Goal: Transaction & Acquisition: Purchase product/service

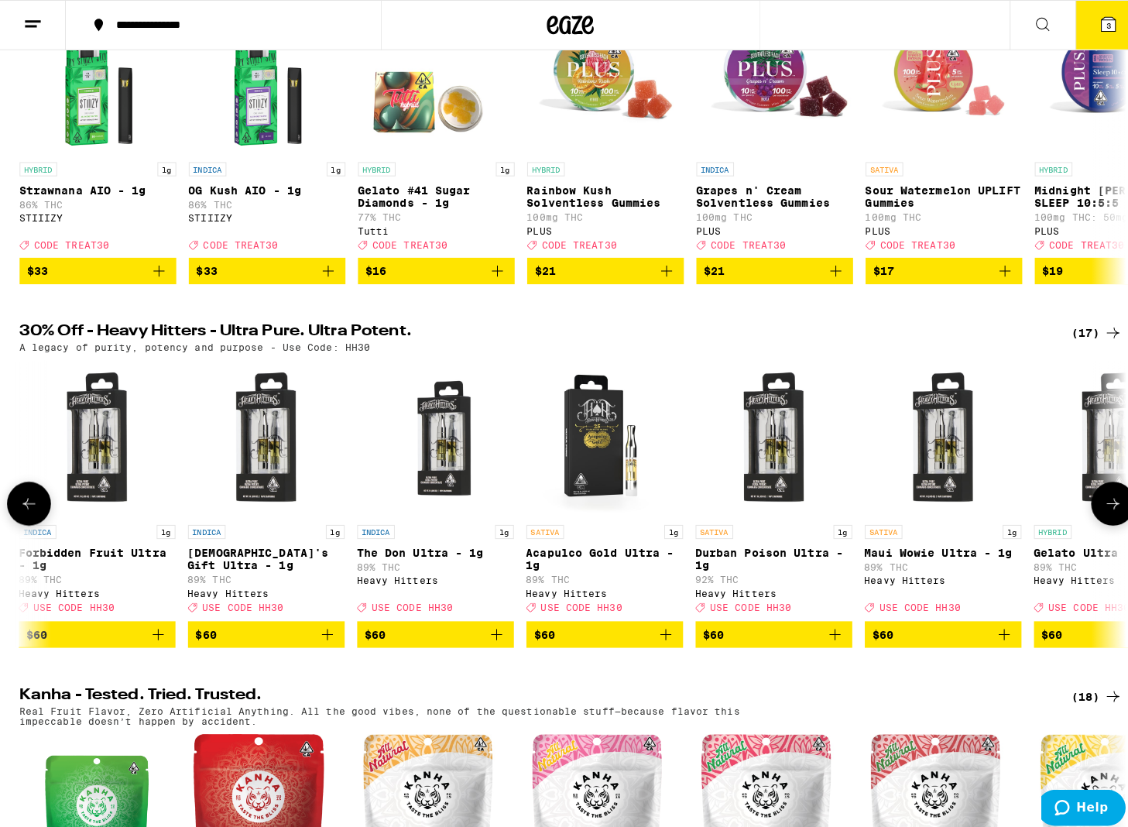
scroll to position [0, 1202]
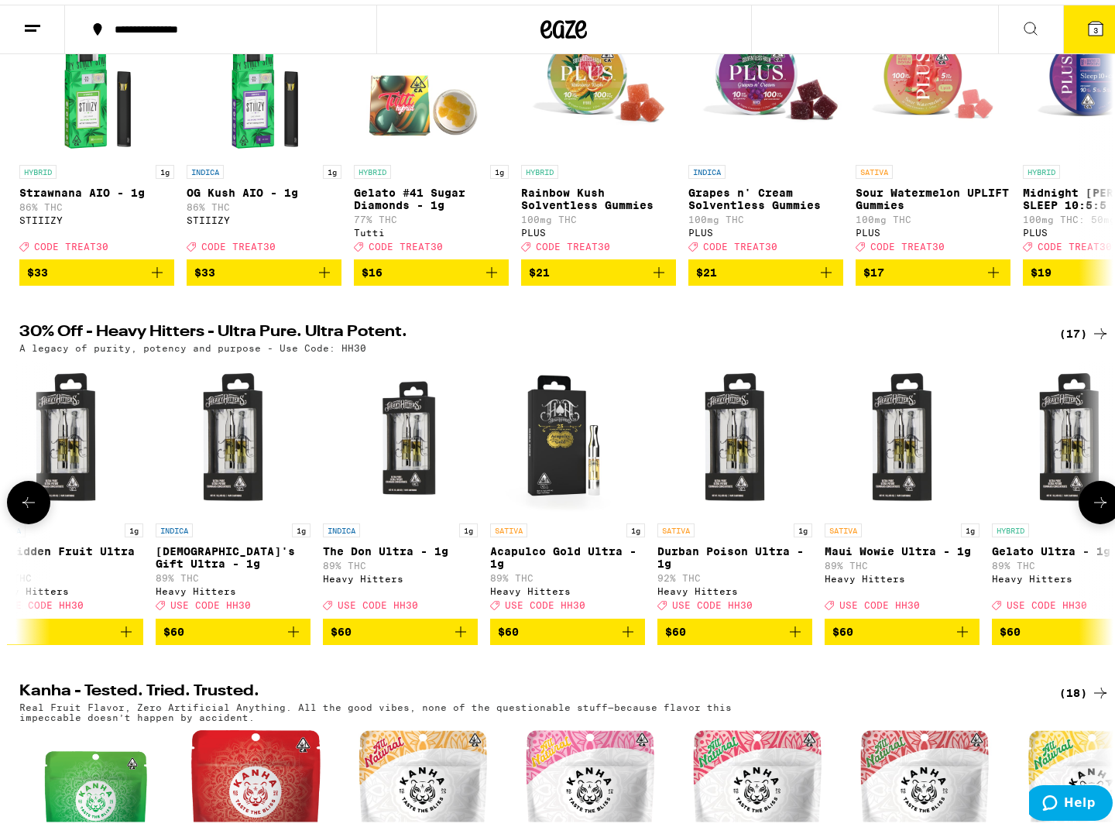
click at [724, 499] on img "Open page for Durban Poison Ultra - 1g from Heavy Hitters" at bounding box center [734, 433] width 155 height 155
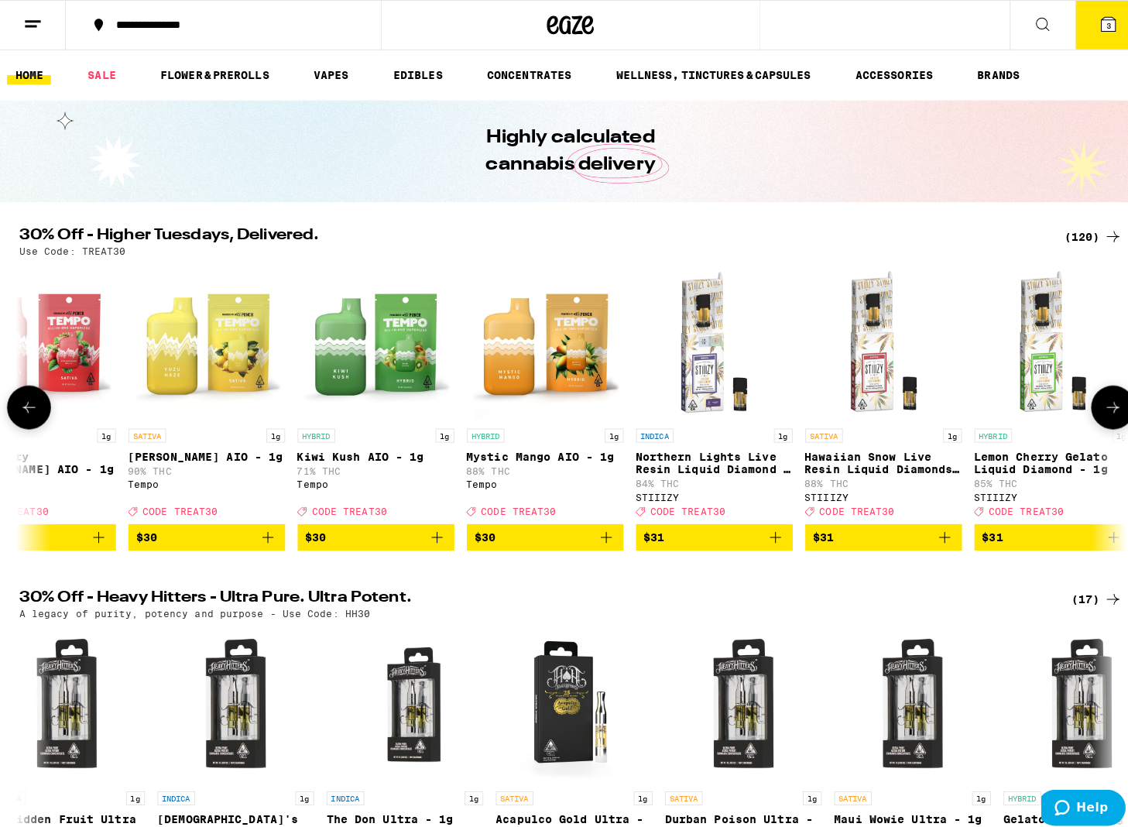
scroll to position [0, 12423]
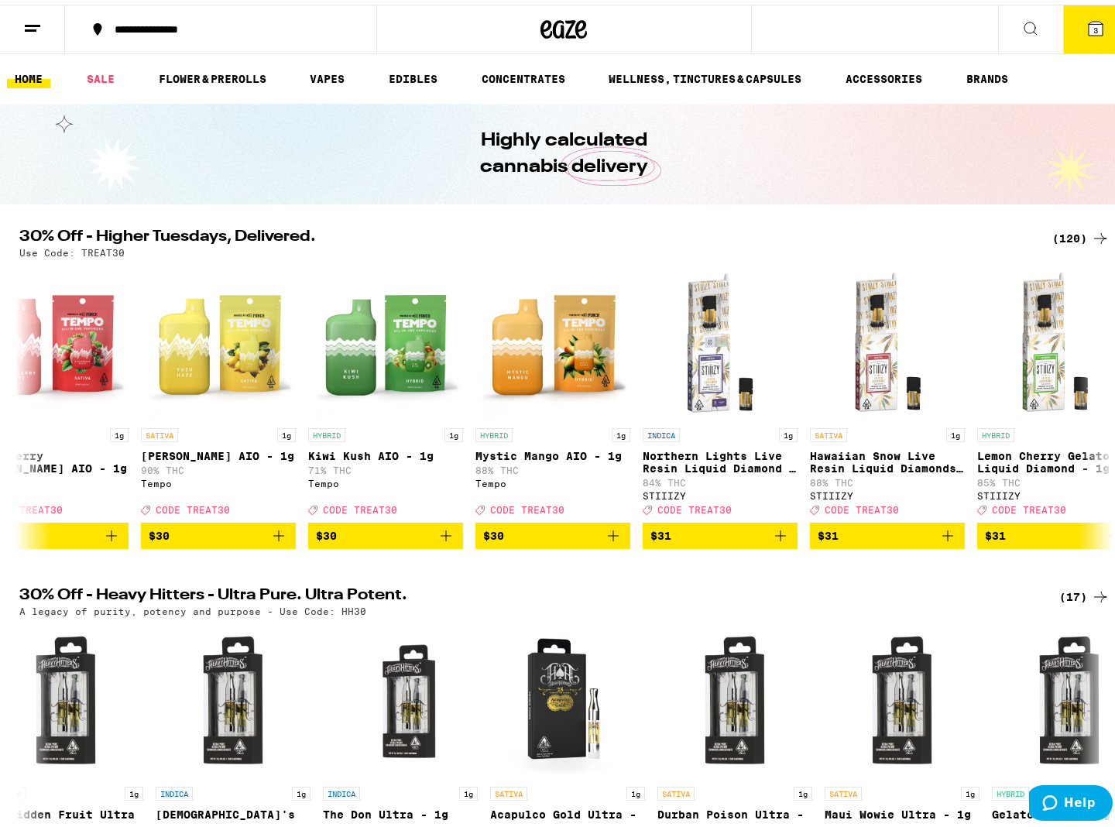
click at [1086, 19] on icon at bounding box center [1095, 24] width 19 height 19
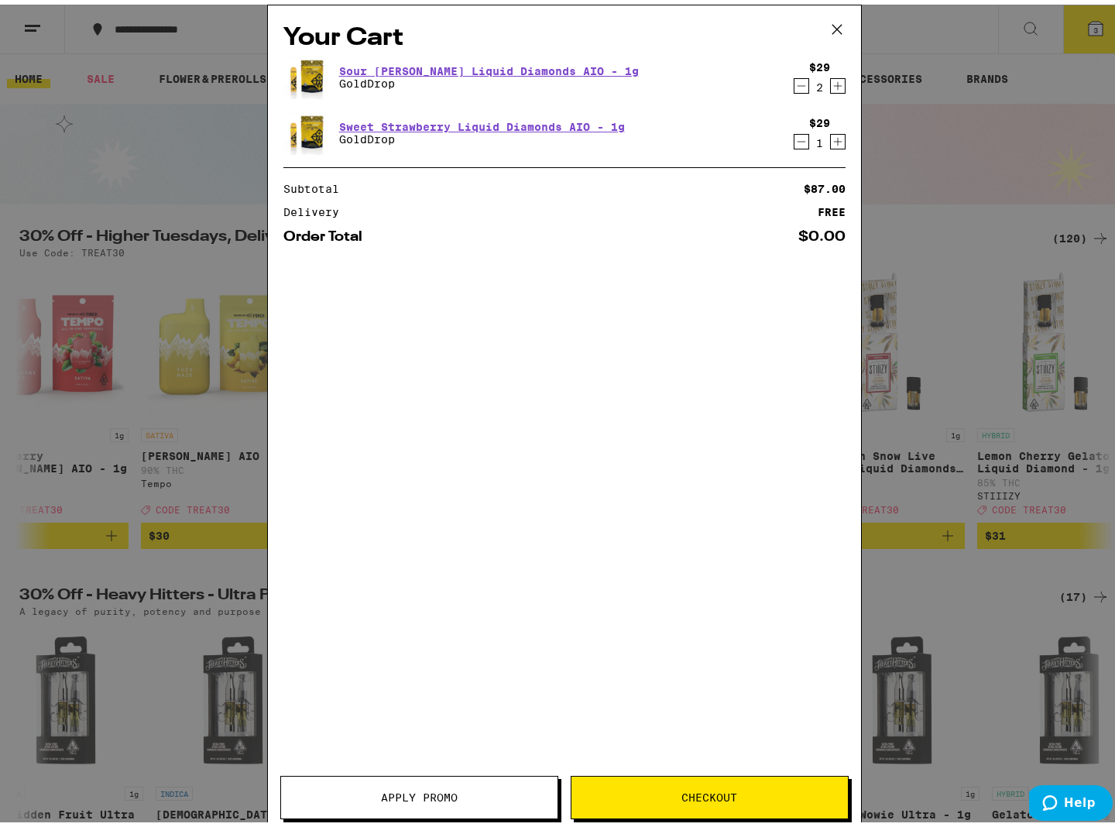
scroll to position [0, 1202]
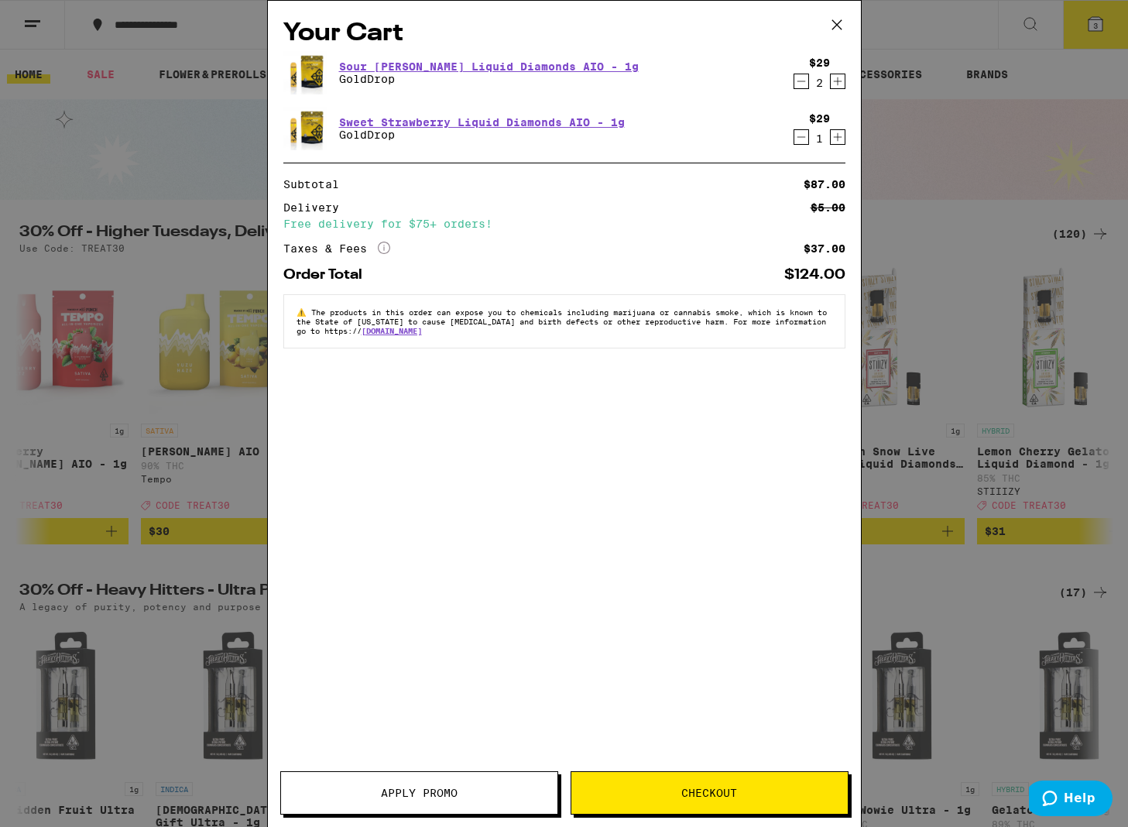
click at [834, 22] on icon at bounding box center [836, 24] width 23 height 23
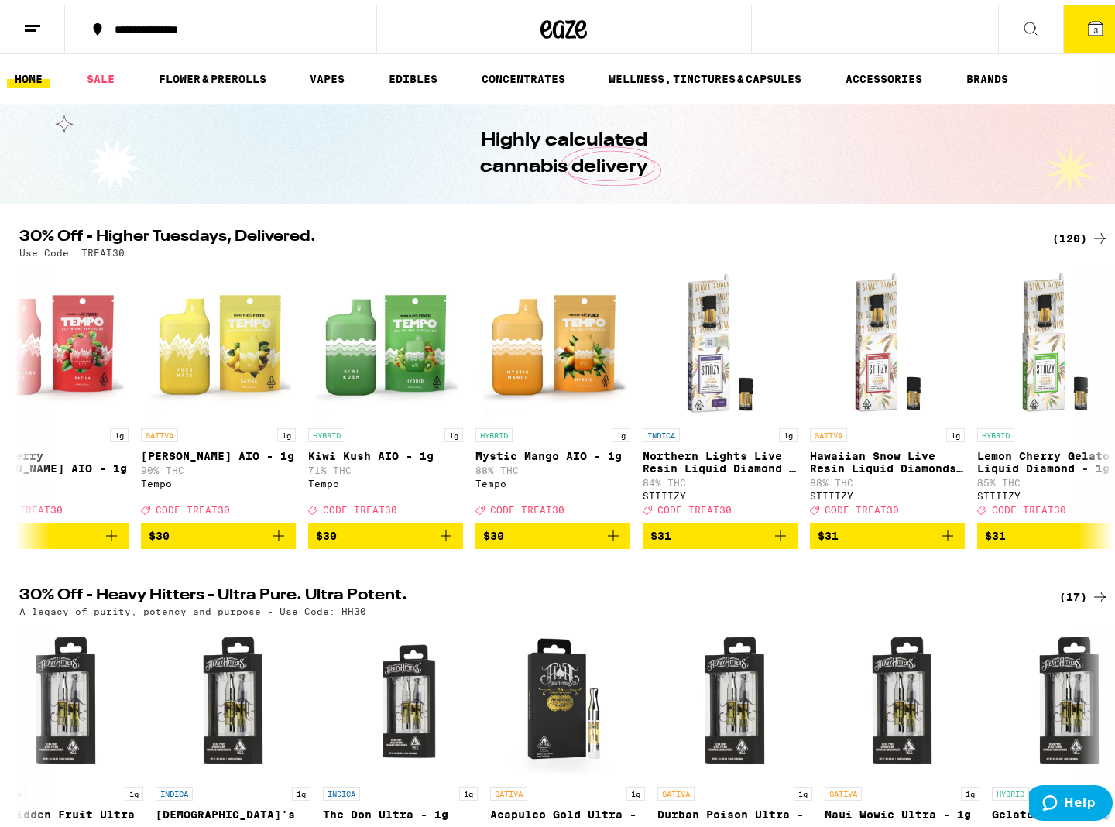
click at [1093, 25] on span "3" at bounding box center [1095, 25] width 5 height 9
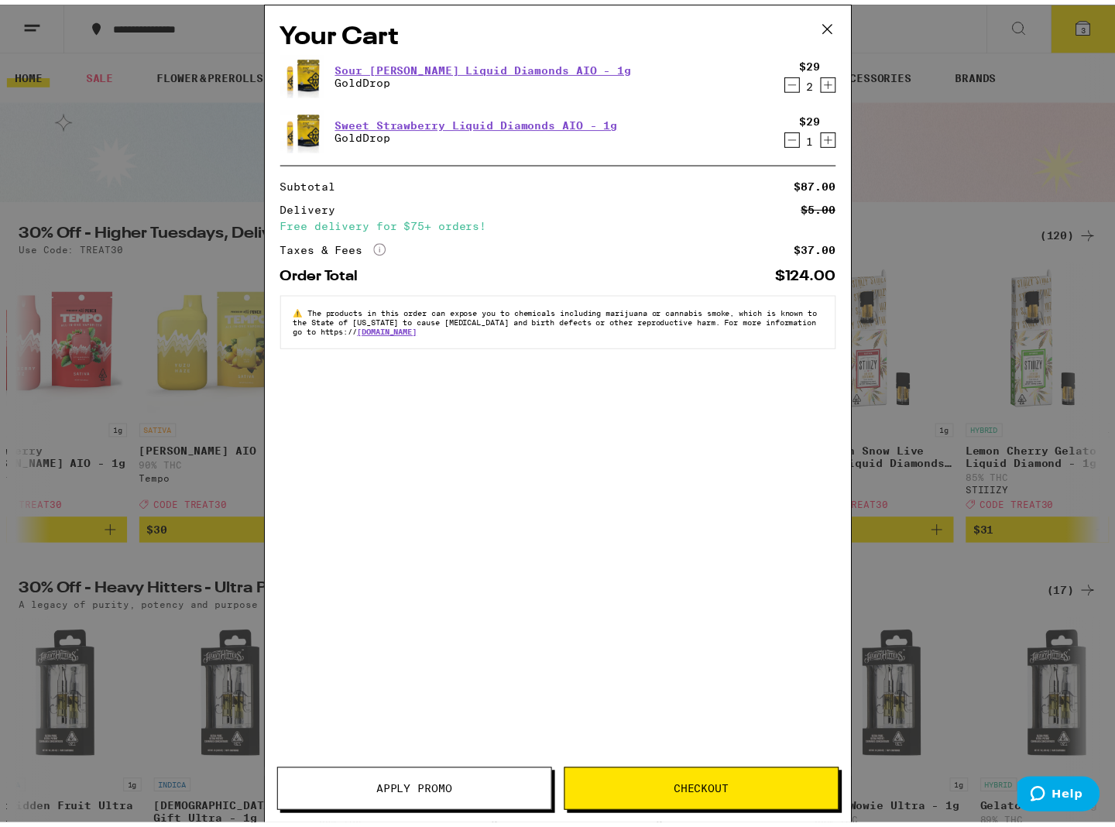
scroll to position [0, 1202]
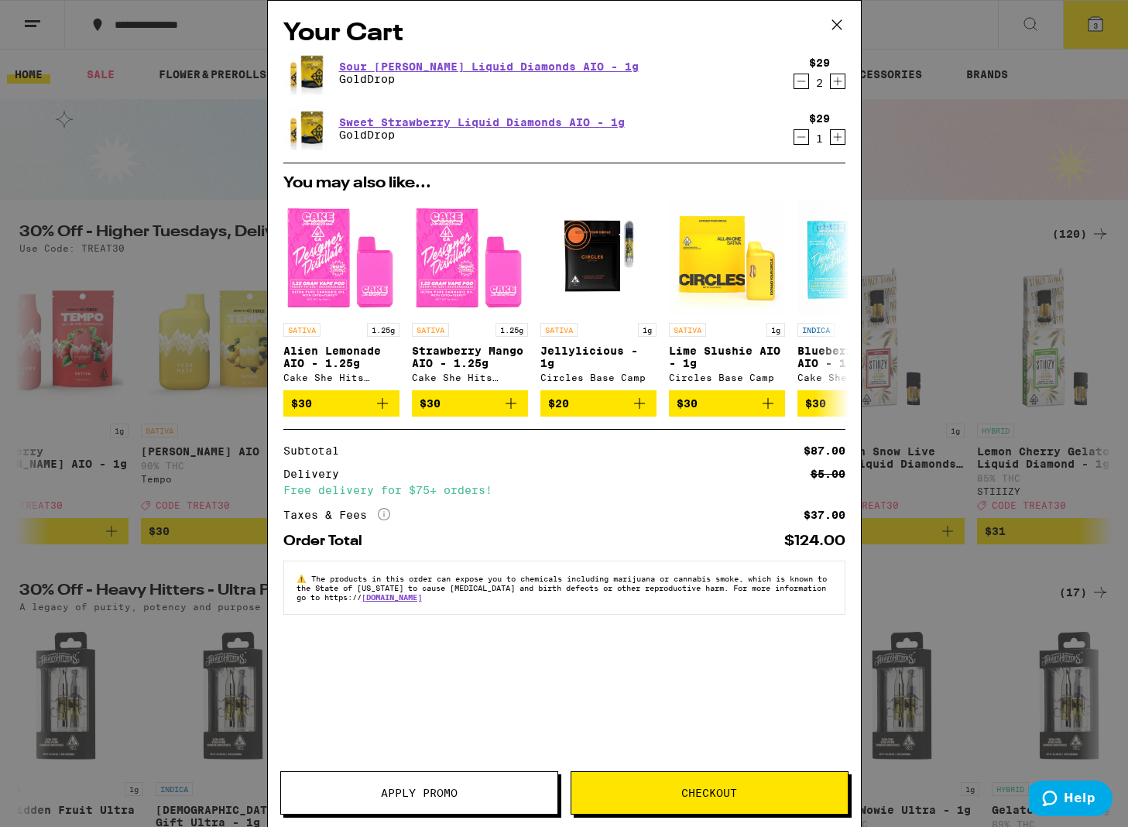
click at [800, 134] on icon "Decrement" at bounding box center [802, 137] width 14 height 19
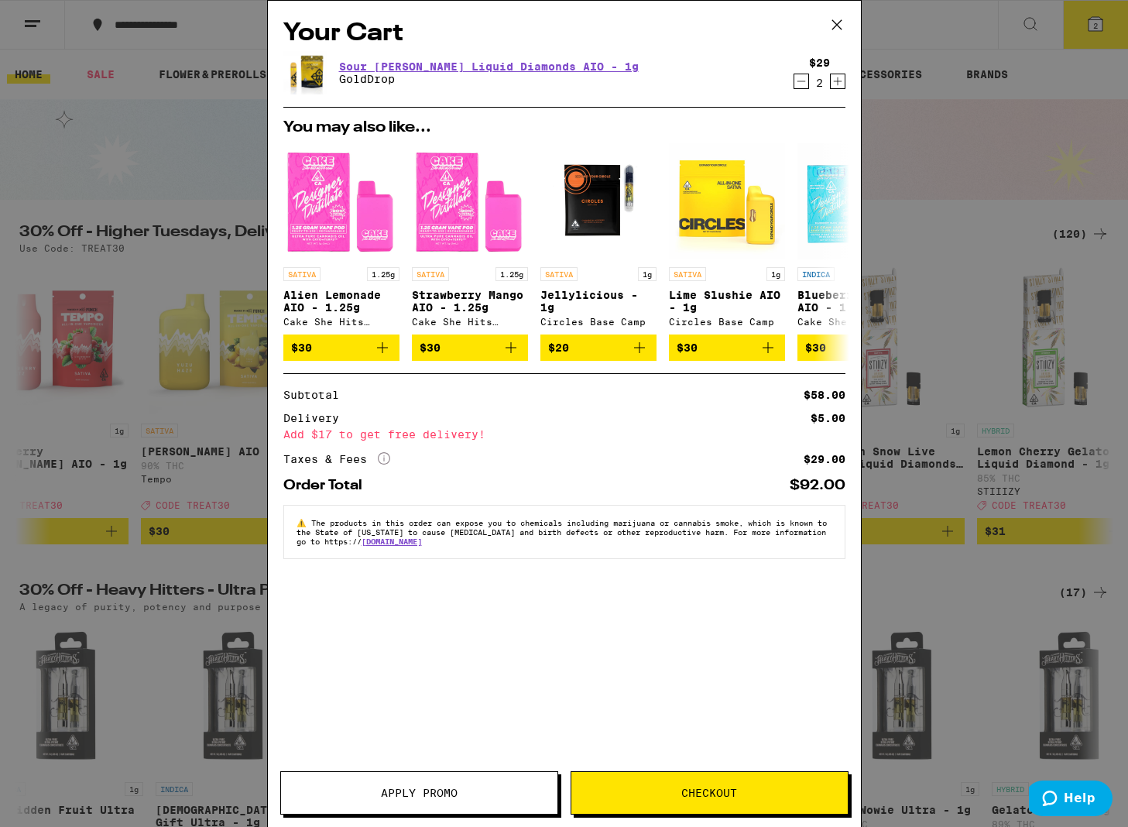
click at [797, 87] on icon "Decrement" at bounding box center [802, 81] width 14 height 19
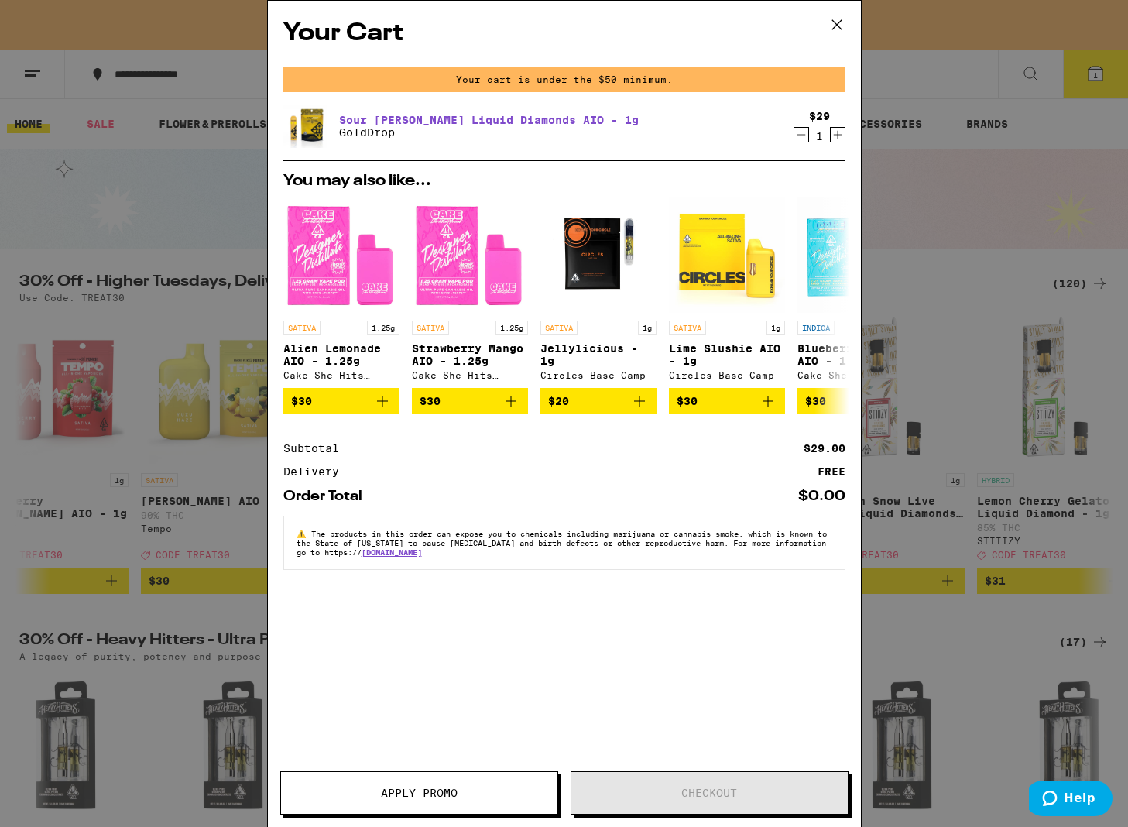
click at [802, 135] on icon "Decrement" at bounding box center [801, 135] width 9 height 0
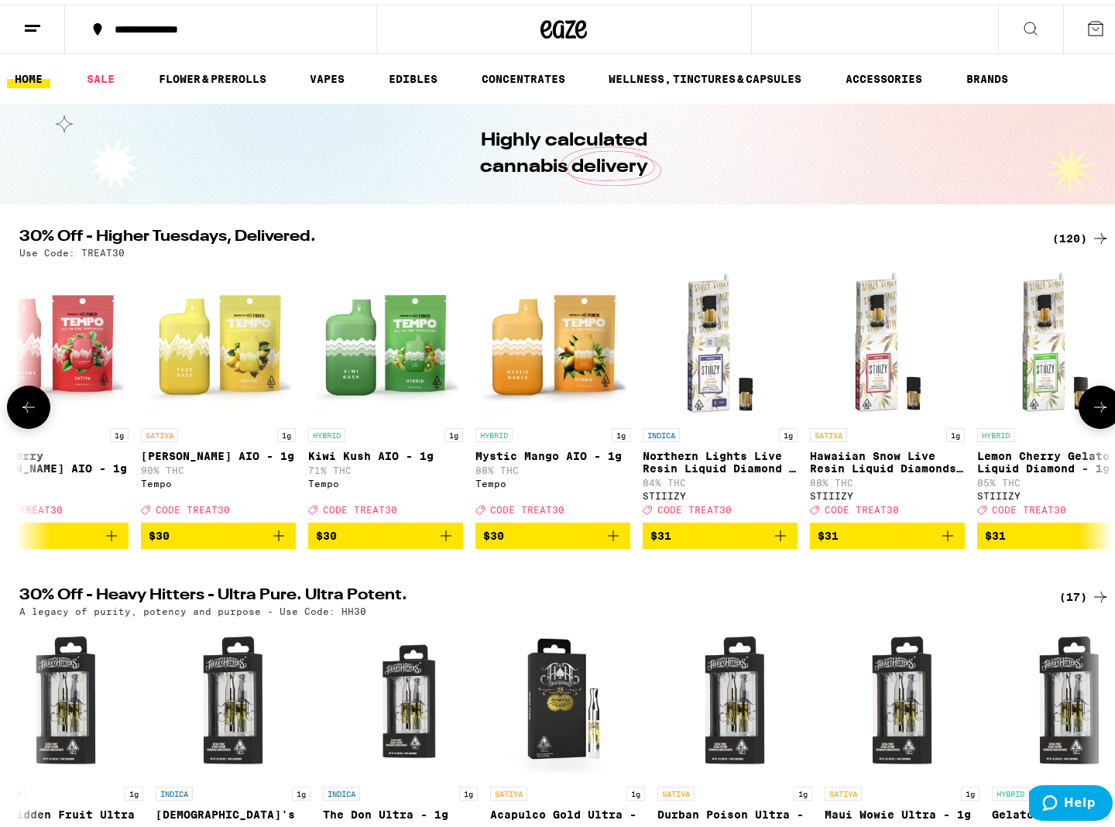
click at [282, 544] on button "$30" at bounding box center [218, 531] width 155 height 26
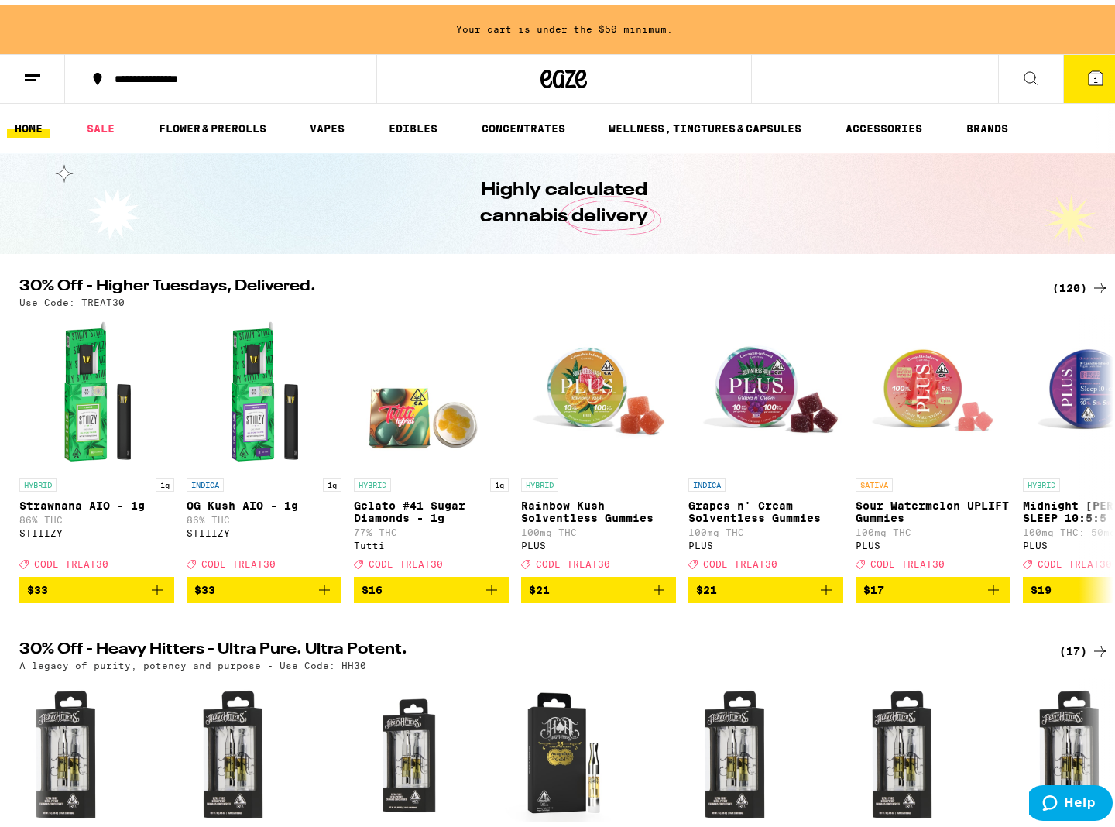
click at [1089, 80] on icon at bounding box center [1096, 74] width 14 height 14
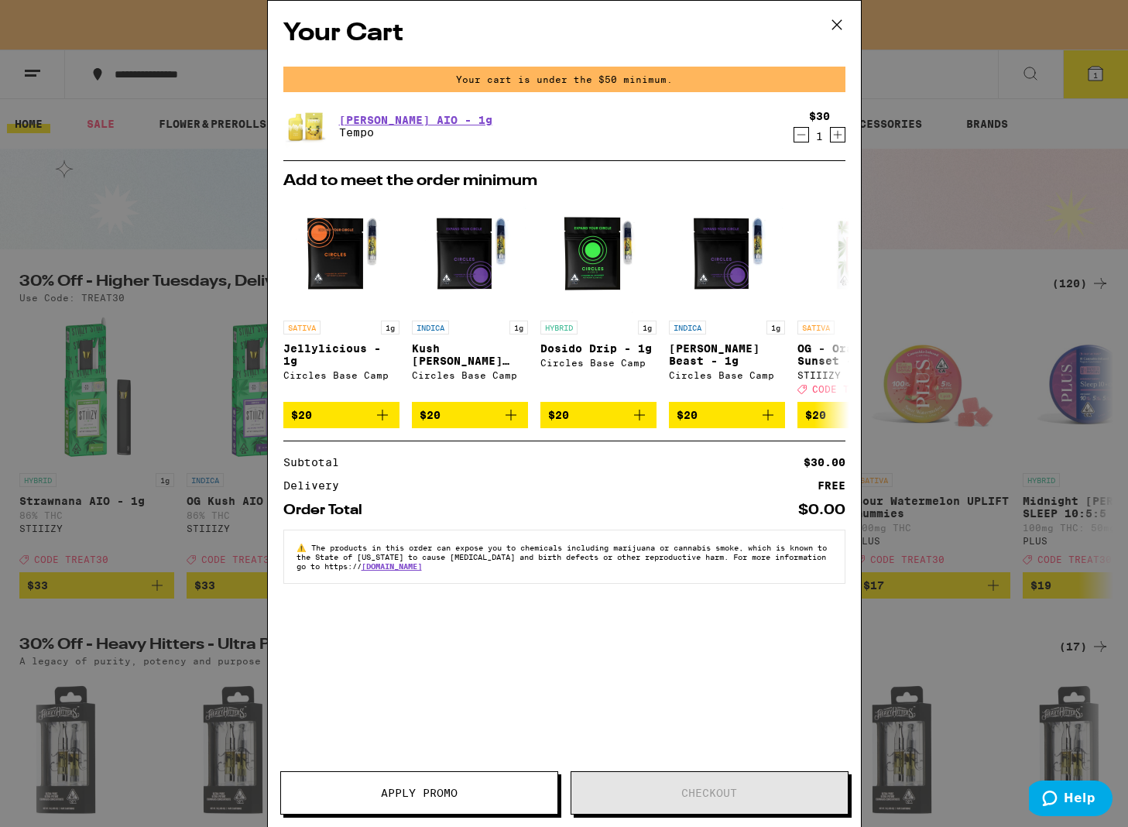
click at [836, 26] on icon at bounding box center [836, 24] width 23 height 23
